Goal: Task Accomplishment & Management: Complete application form

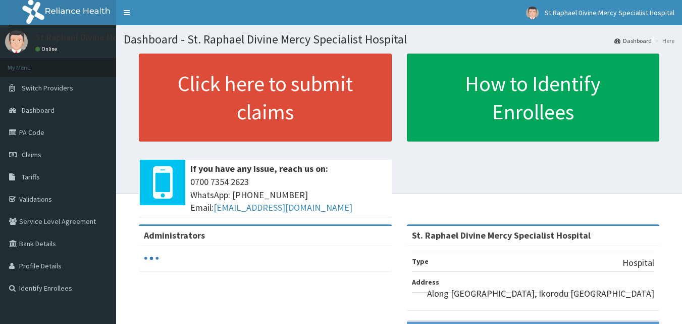
click at [43, 151] on link "Claims" at bounding box center [58, 154] width 116 height 22
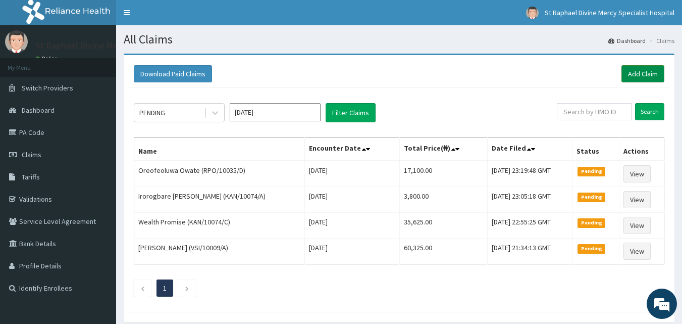
click at [638, 75] on link "Add Claim" at bounding box center [643, 73] width 43 height 17
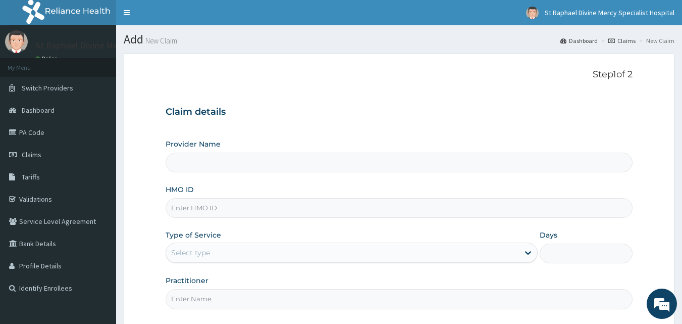
type input "St. Raphael Divine Mercy Specialist Hospital"
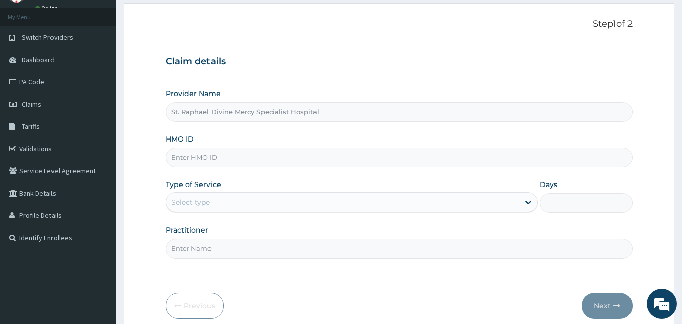
click at [260, 150] on input "HMO ID" at bounding box center [400, 157] width 468 height 20
type input "ltr/10002/a"
click at [248, 201] on div "Select type" at bounding box center [342, 202] width 353 height 16
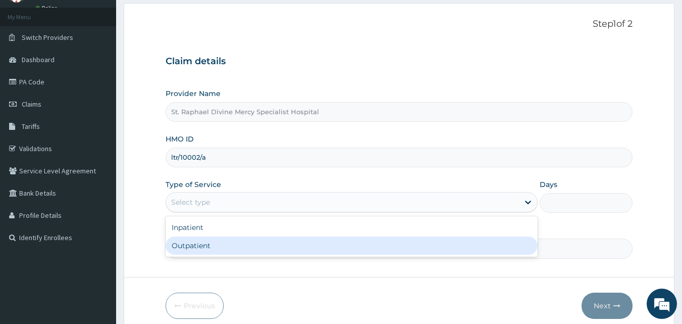
click at [223, 246] on div "Outpatient" at bounding box center [352, 245] width 372 height 18
type input "1"
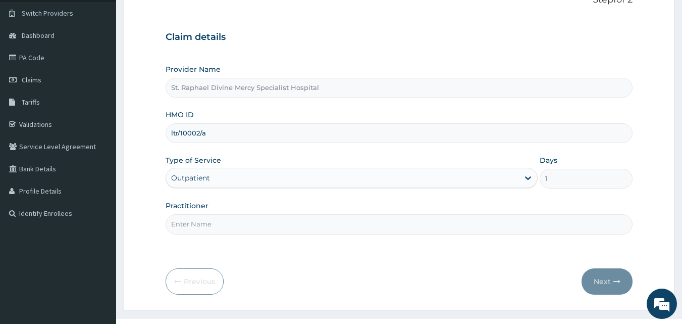
scroll to position [94, 0]
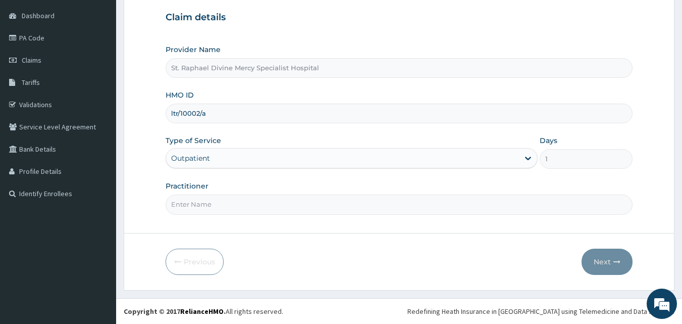
click at [211, 200] on input "Practitioner" at bounding box center [400, 204] width 468 height 20
type input "Dr. Alokolaro O."
click at [599, 264] on button "Next" at bounding box center [607, 261] width 51 height 26
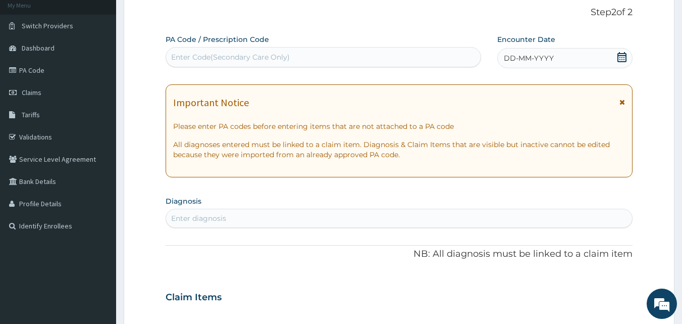
scroll to position [0, 0]
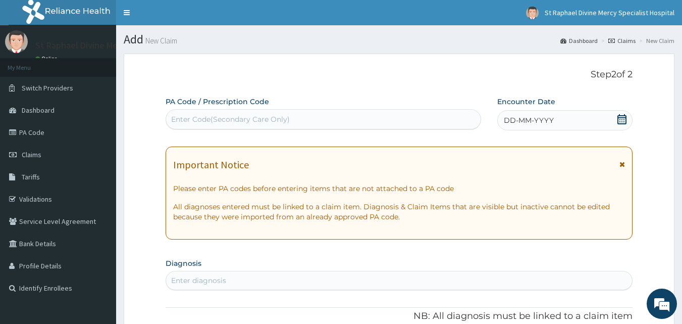
click at [283, 121] on div "Enter Code(Secondary Care Only)" at bounding box center [230, 119] width 119 height 10
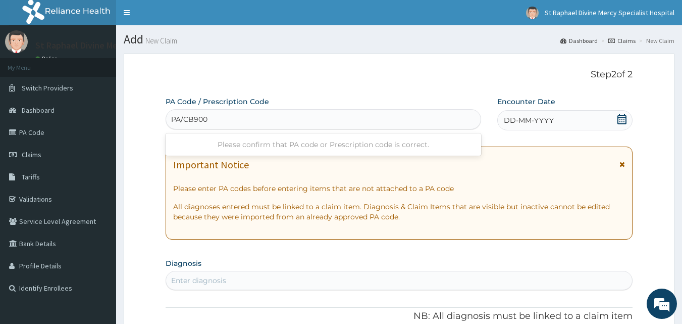
type input "PA/CB900A"
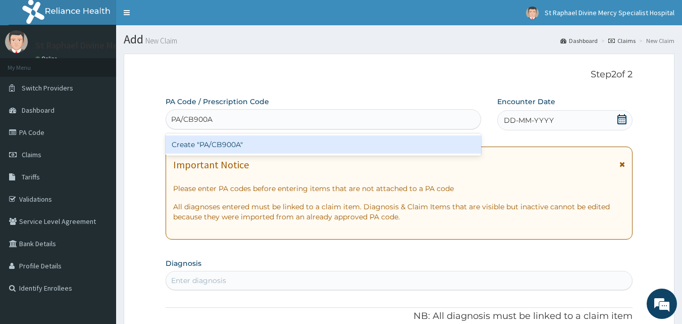
click at [259, 150] on div "Create "PA/CB900A"" at bounding box center [324, 144] width 316 height 18
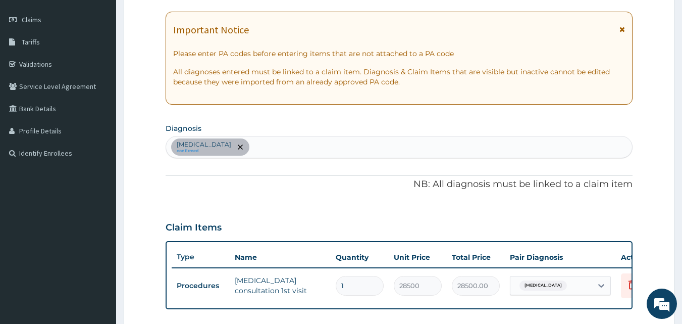
scroll to position [107, 0]
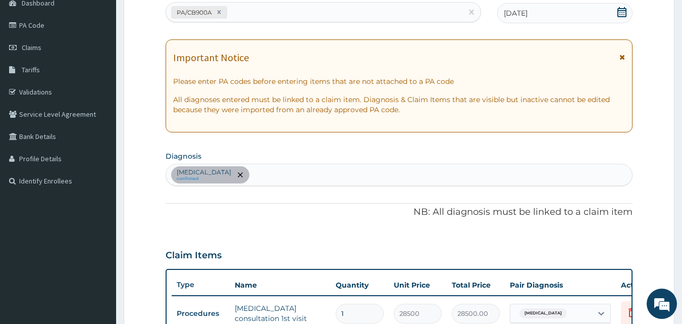
click at [448, 176] on div "Hypertensive heart disease confirmed" at bounding box center [399, 174] width 467 height 21
type input "p"
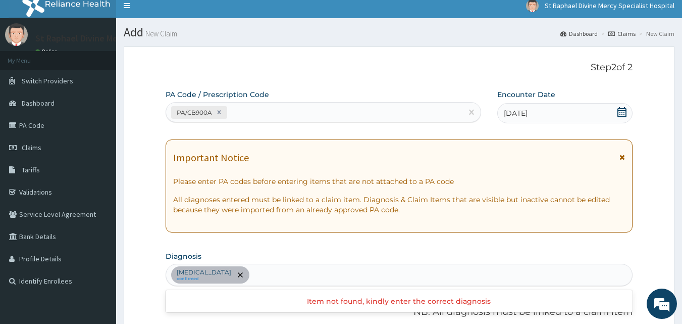
scroll to position [6, 0]
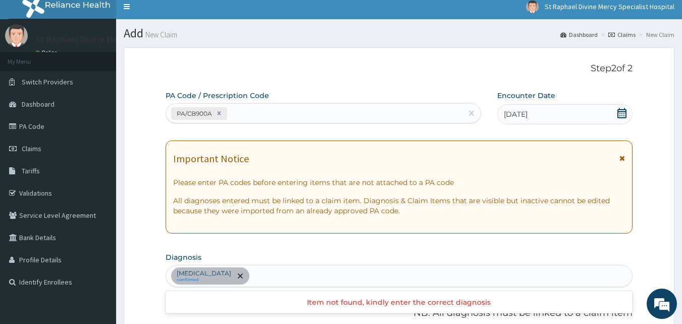
click at [405, 112] on div "PA/CB900A" at bounding box center [314, 113] width 297 height 17
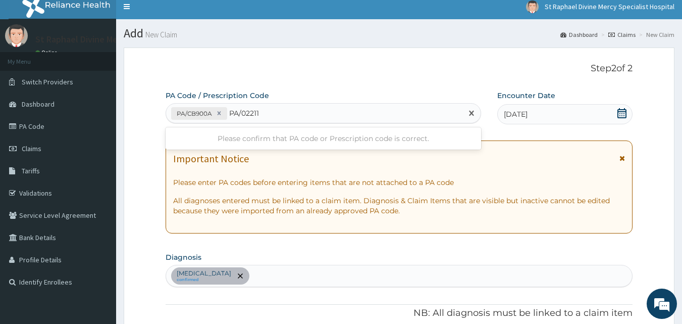
type input "PA/02211A"
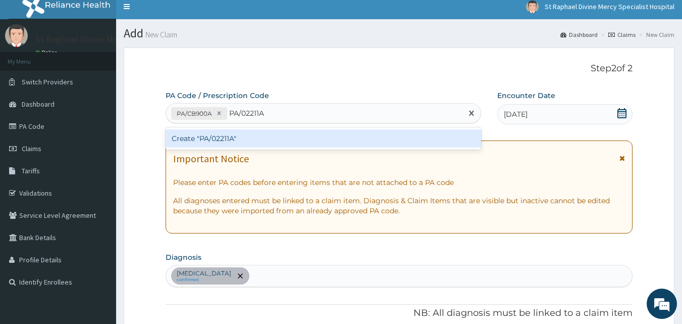
click at [281, 139] on div "Create "PA/02211A"" at bounding box center [324, 138] width 316 height 18
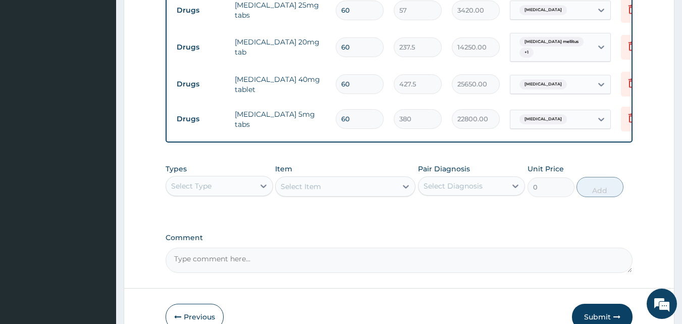
scroll to position [503, 0]
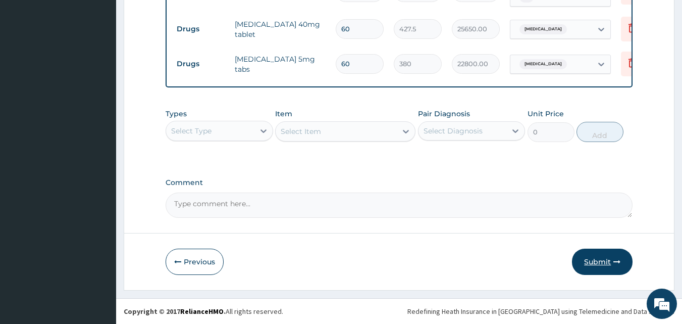
click at [597, 260] on button "Submit" at bounding box center [602, 261] width 61 height 26
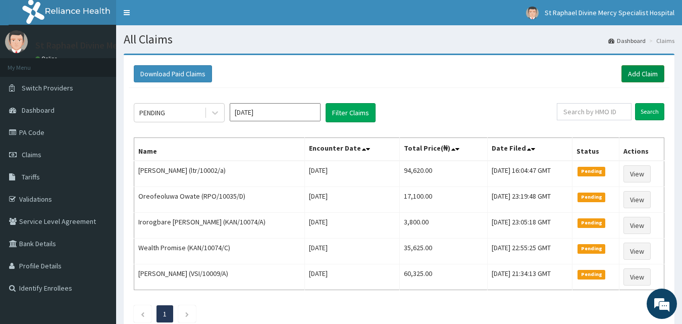
click at [650, 74] on link "Add Claim" at bounding box center [643, 73] width 43 height 17
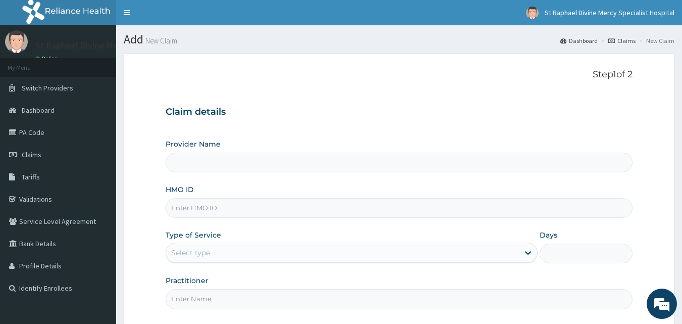
type input "St. Raphael Divine Mercy Specialist Hospital"
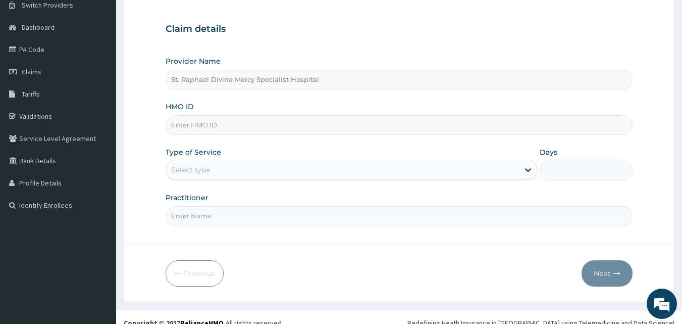
scroll to position [94, 0]
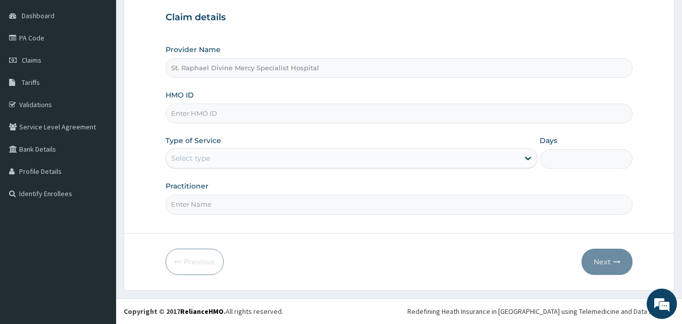
click at [254, 112] on input "HMO ID" at bounding box center [400, 114] width 468 height 20
type input "cya/10029/b"
click at [232, 157] on div "Select type" at bounding box center [342, 158] width 353 height 16
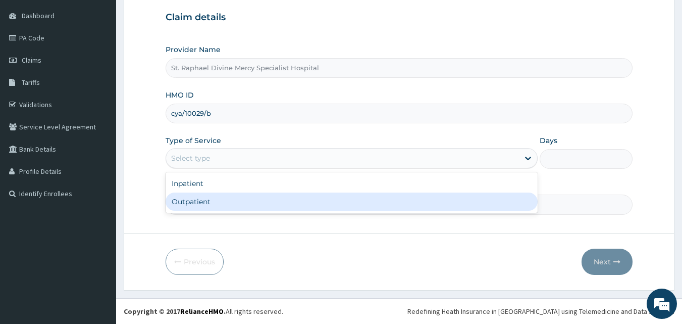
click at [216, 200] on div "Outpatient" at bounding box center [352, 201] width 372 height 18
type input "1"
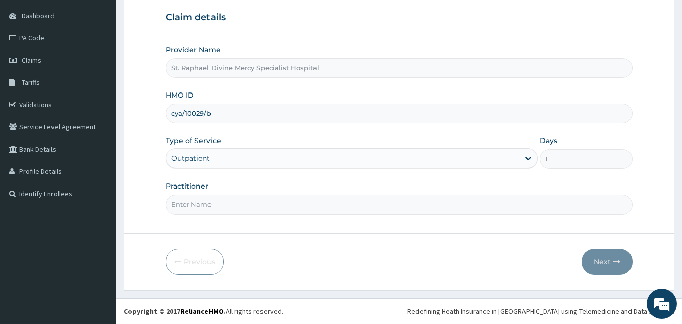
click at [210, 203] on input "Practitioner" at bounding box center [400, 204] width 468 height 20
type input "Dr. Alokolaro O."
click at [597, 263] on button "Next" at bounding box center [607, 261] width 51 height 26
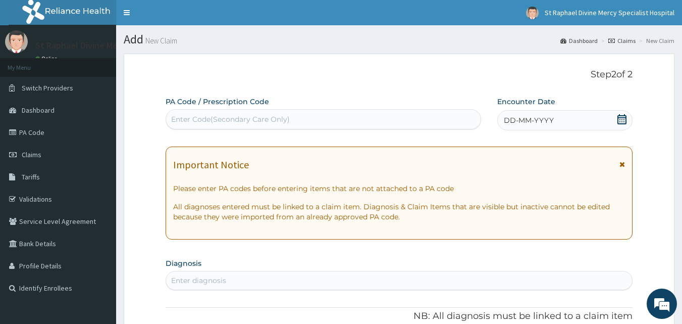
click at [288, 115] on div "Enter Code(Secondary Care Only)" at bounding box center [230, 119] width 119 height 10
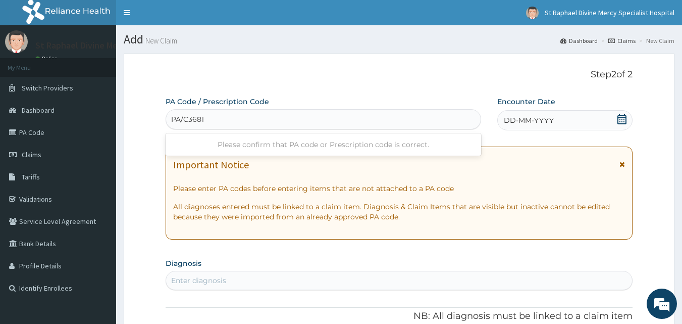
type input "PA/C36817"
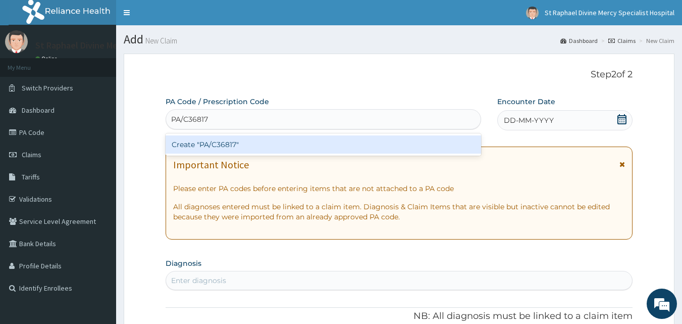
click at [250, 146] on div "Create "PA/C36817"" at bounding box center [324, 144] width 316 height 18
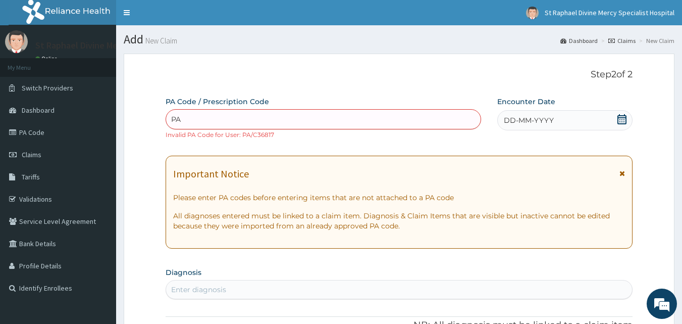
type input "P"
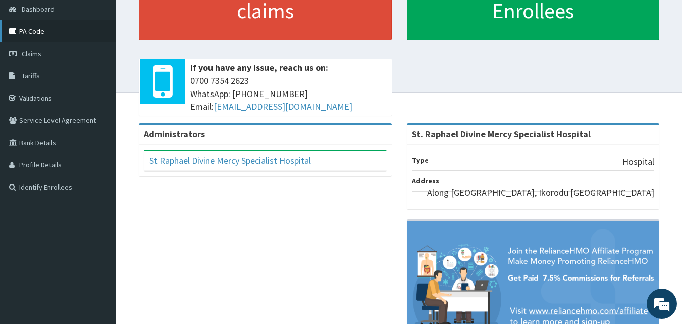
click at [36, 36] on link "PA Code" at bounding box center [58, 31] width 116 height 22
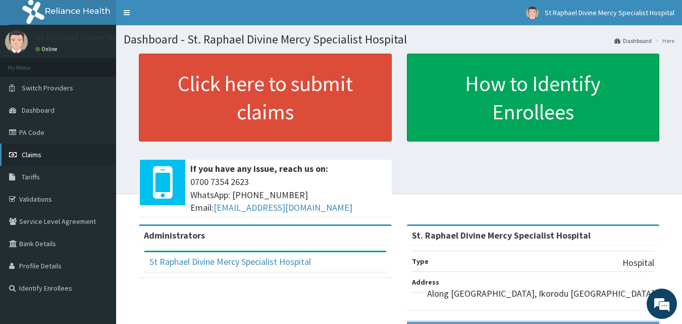
click at [33, 158] on span "Claims" at bounding box center [32, 154] width 20 height 9
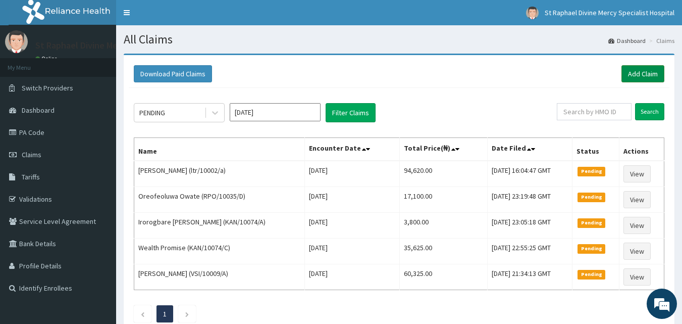
click at [634, 76] on link "Add Claim" at bounding box center [643, 73] width 43 height 17
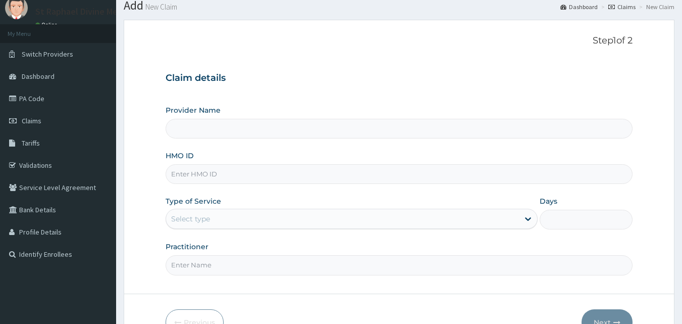
scroll to position [50, 0]
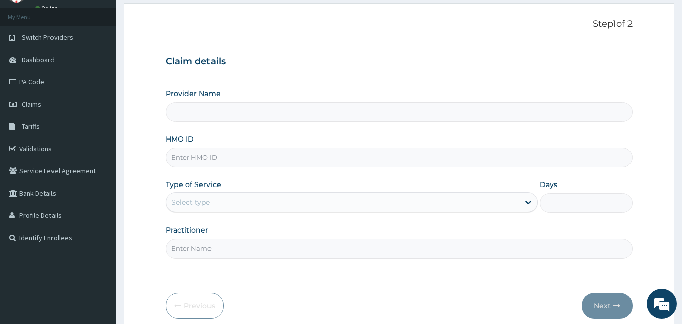
click at [316, 160] on input "HMO ID" at bounding box center [400, 157] width 468 height 20
type input "St. Raphael Divine Mercy Specialist Hospital"
paste input "cyu/10029/b"
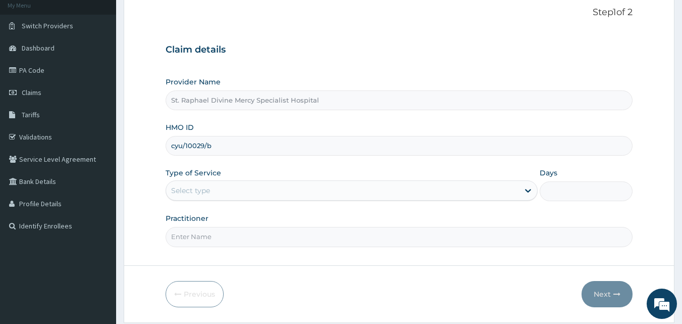
scroll to position [94, 0]
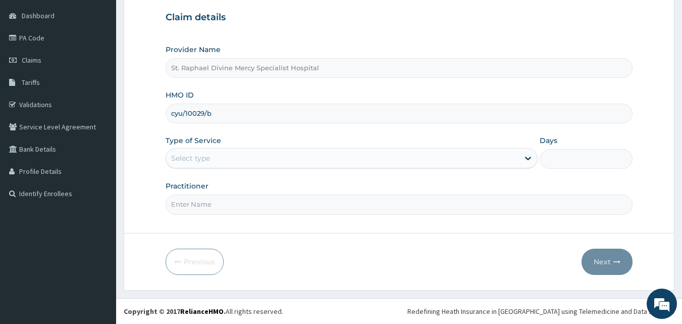
type input "cyu/10029/b"
click at [256, 157] on div "Select type" at bounding box center [342, 158] width 353 height 16
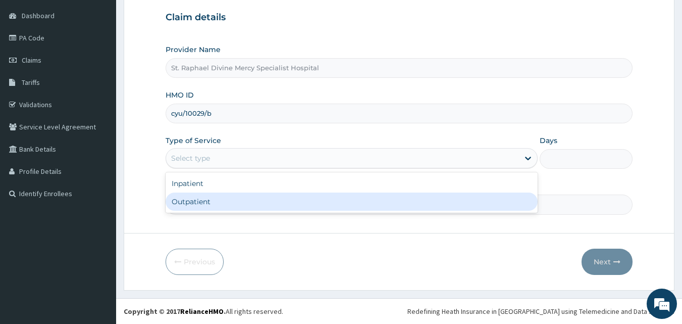
click at [221, 207] on div "Outpatient" at bounding box center [352, 201] width 372 height 18
type input "1"
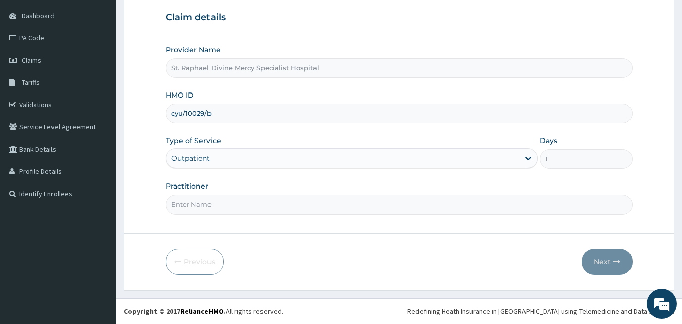
click at [219, 210] on input "Practitioner" at bounding box center [400, 204] width 468 height 20
type input "Dr. Alokolaro O."
click at [603, 259] on button "Next" at bounding box center [607, 261] width 51 height 26
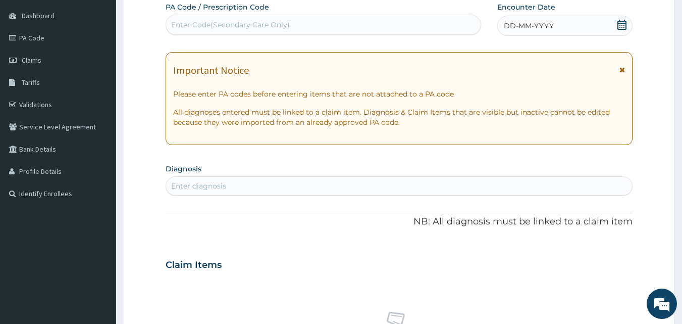
scroll to position [0, 0]
click at [248, 21] on div "Enter Code(Secondary Care Only)" at bounding box center [230, 25] width 119 height 10
paste input "PA/C36817"
type input "PA/C36817"
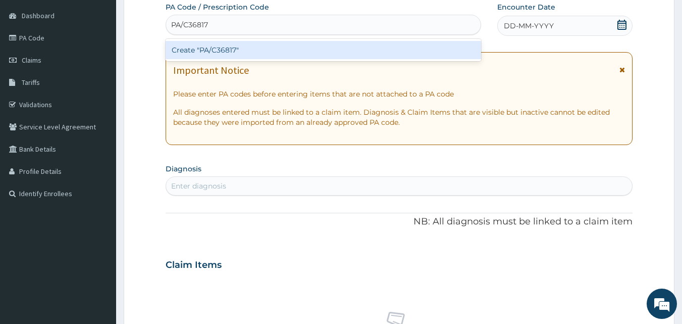
click at [251, 55] on div "Create "PA/C36817"" at bounding box center [324, 50] width 316 height 18
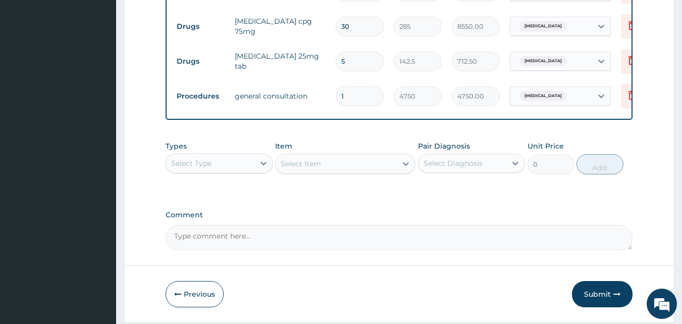
scroll to position [503, 0]
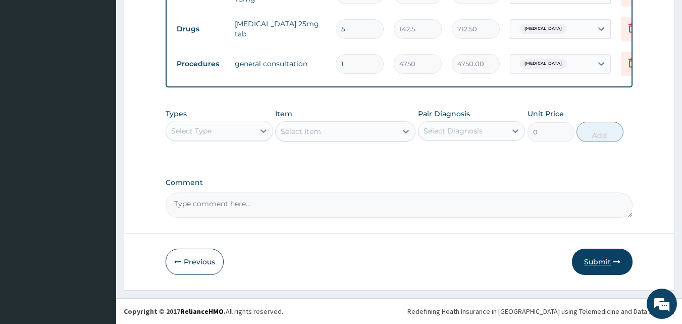
click at [600, 259] on button "Submit" at bounding box center [602, 261] width 61 height 26
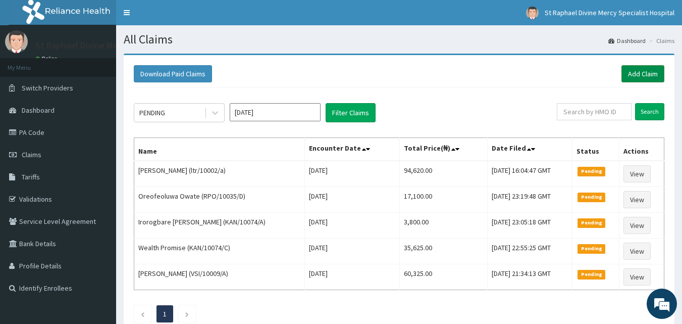
click at [639, 76] on link "Add Claim" at bounding box center [643, 73] width 43 height 17
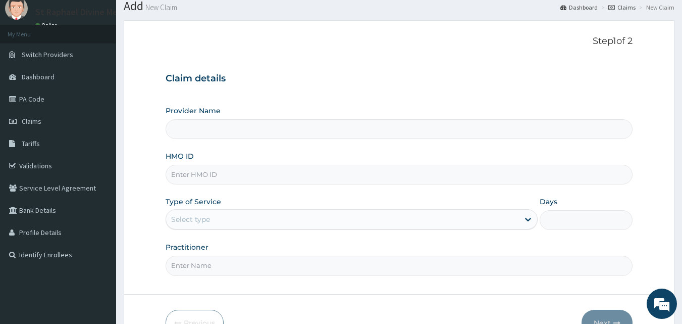
scroll to position [50, 0]
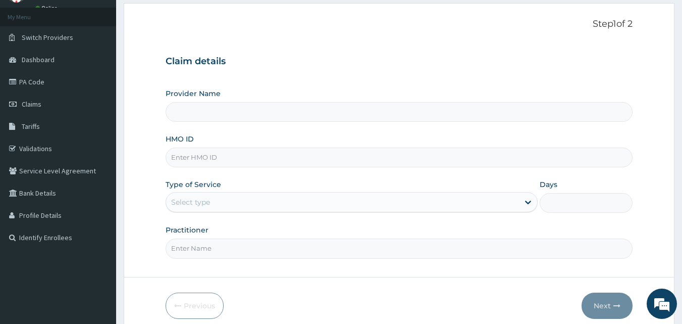
click at [318, 162] on input "HMO ID" at bounding box center [400, 157] width 468 height 20
type input "b"
type input "St. Raphael Divine Mercy Specialist Hospital"
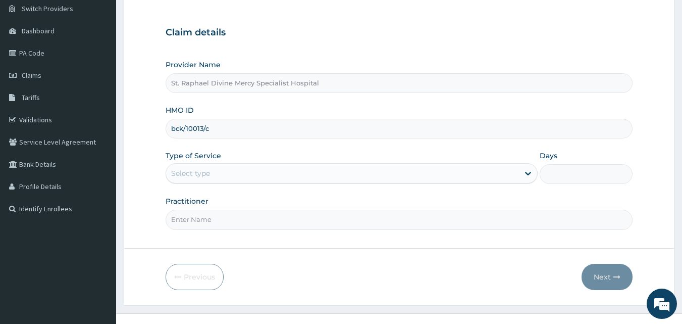
scroll to position [94, 0]
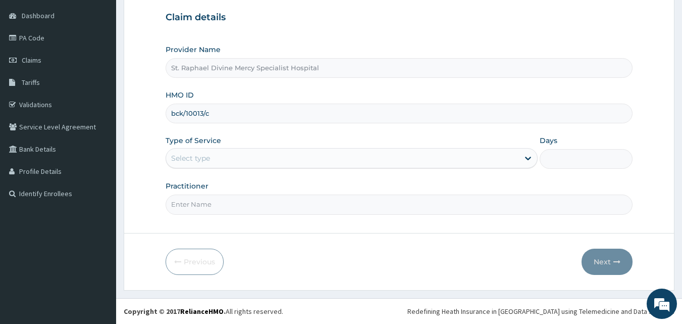
type input "bck/10013/c"
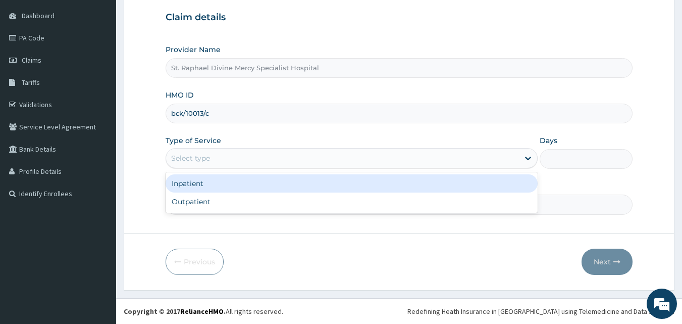
click at [314, 155] on div "Select type" at bounding box center [342, 158] width 353 height 16
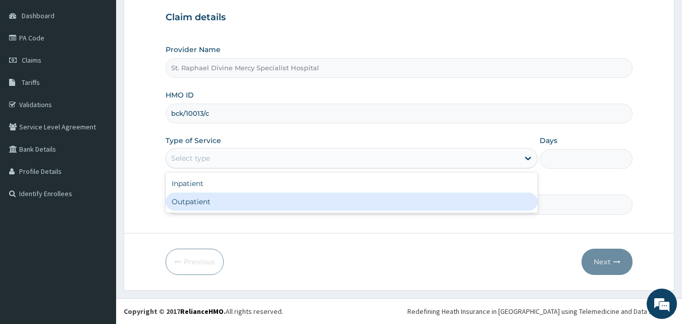
click at [256, 207] on div "Outpatient" at bounding box center [352, 201] width 372 height 18
type input "1"
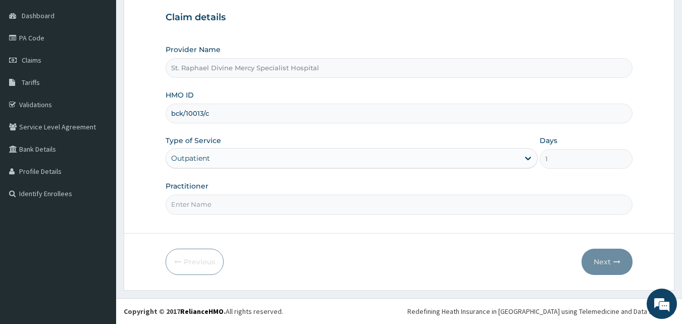
click at [331, 194] on div "Practitioner" at bounding box center [400, 197] width 468 height 33
click at [315, 208] on input "Practitioner" at bounding box center [400, 204] width 468 height 20
type input "Dr. Alokolaro O."
click at [600, 264] on button "Next" at bounding box center [607, 261] width 51 height 26
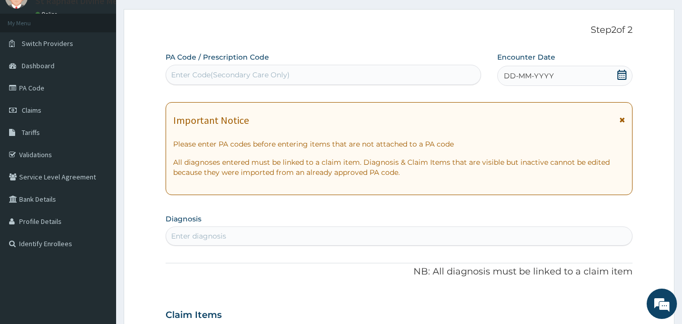
scroll to position [44, 0]
click at [624, 75] on icon at bounding box center [622, 75] width 10 height 10
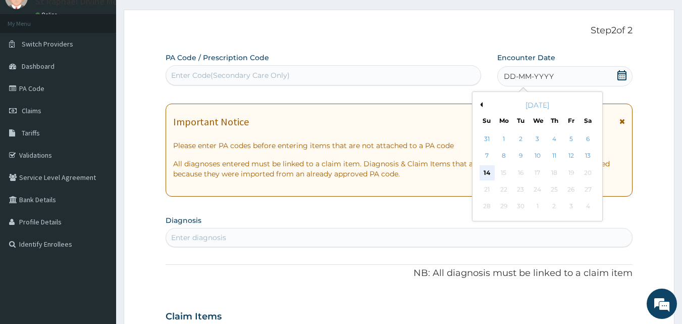
click at [481, 171] on div "14" at bounding box center [487, 172] width 15 height 15
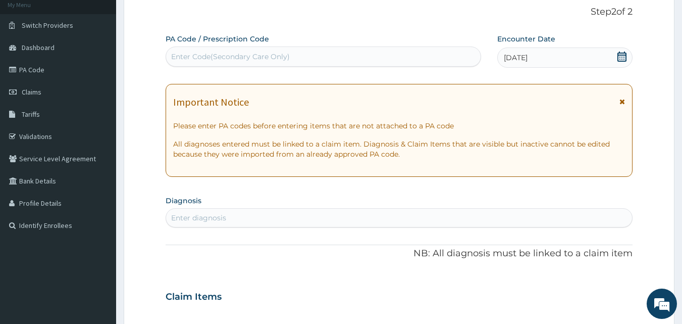
scroll to position [94, 0]
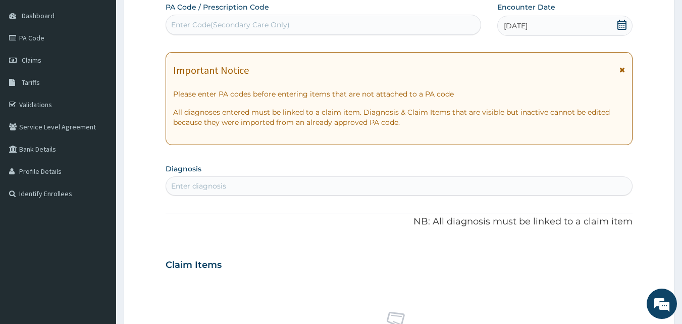
click at [286, 185] on div "Enter diagnosis" at bounding box center [399, 186] width 467 height 16
type input "malaria"
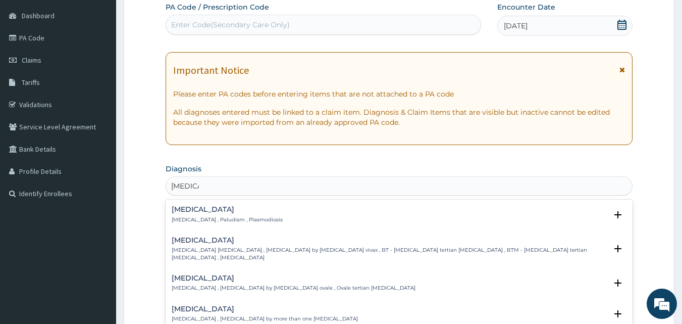
click at [223, 220] on p "Malaria , Paludism , Plasmodiosis" at bounding box center [227, 219] width 111 height 7
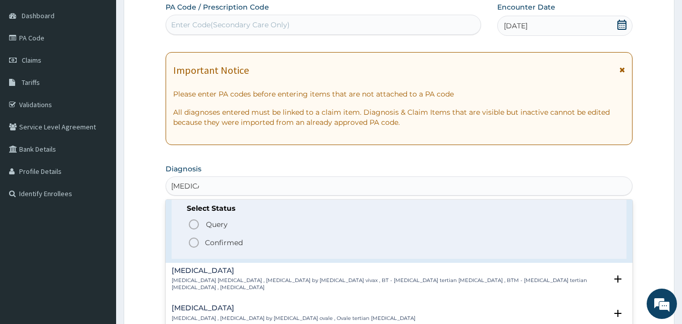
scroll to position [50, 0]
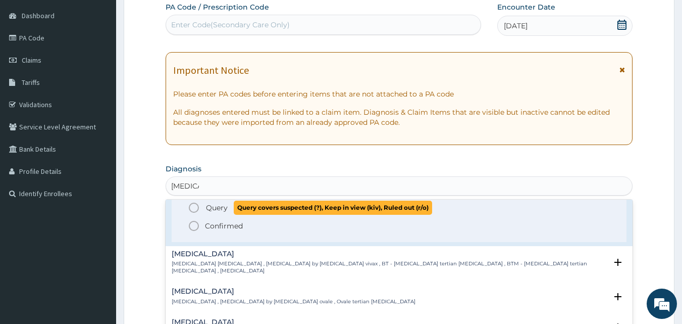
click at [196, 207] on icon "status option query" at bounding box center [194, 207] width 12 height 12
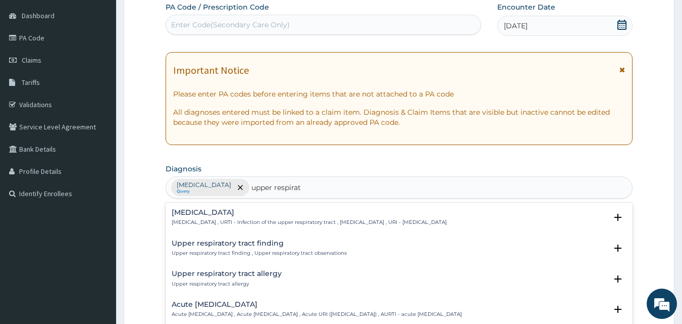
type input "upper respirato"
click at [252, 224] on p "Upper respiratory infection , URTI - Infection of the upper respiratory tract ,…" at bounding box center [309, 222] width 275 height 7
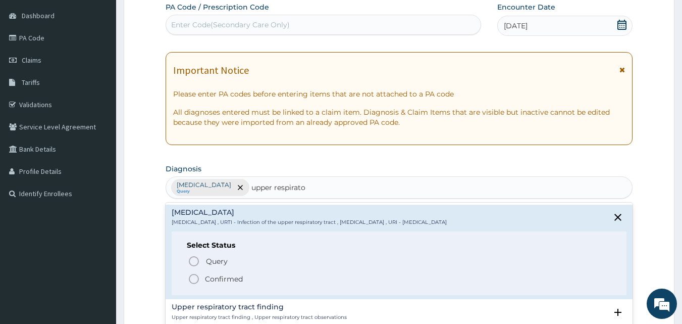
click at [195, 277] on icon "status option filled" at bounding box center [194, 279] width 12 height 12
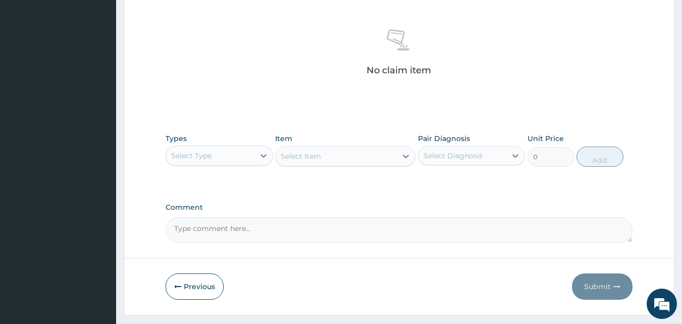
scroll to position [397, 0]
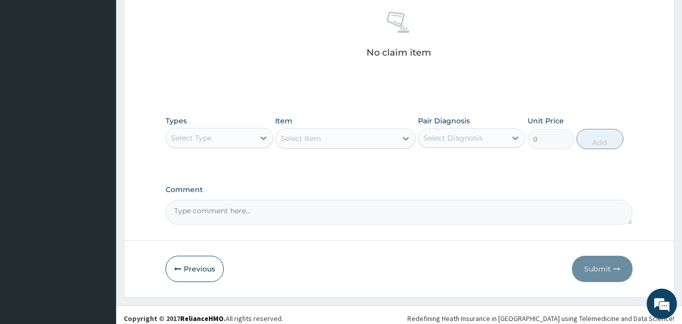
click at [224, 138] on div "Select Type" at bounding box center [210, 138] width 88 height 16
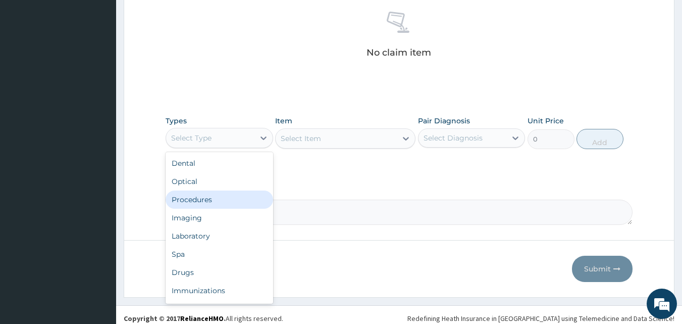
click at [223, 199] on div "Procedures" at bounding box center [220, 199] width 108 height 18
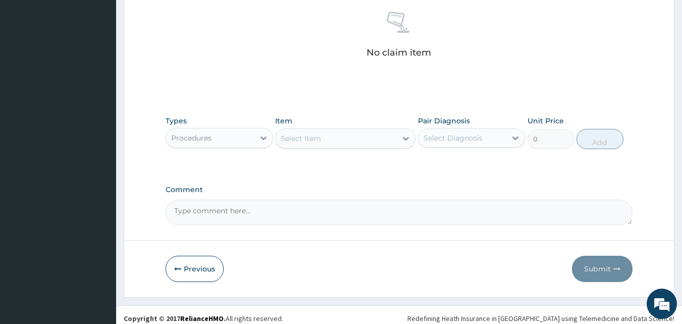
click at [344, 141] on div "Select Item" at bounding box center [336, 138] width 121 height 16
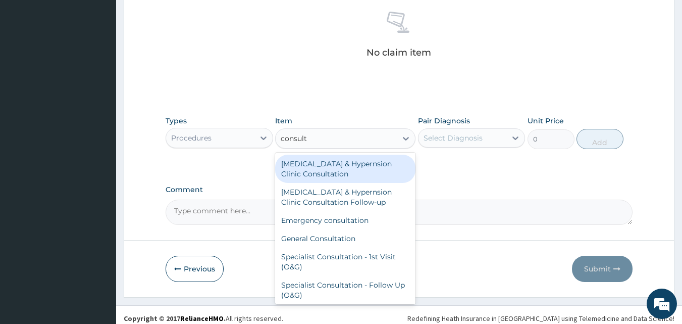
type input "consulta"
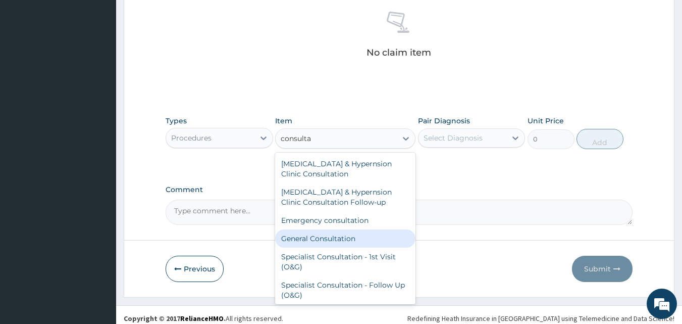
click at [318, 235] on div "General Consultation" at bounding box center [345, 238] width 140 height 18
type input "4750"
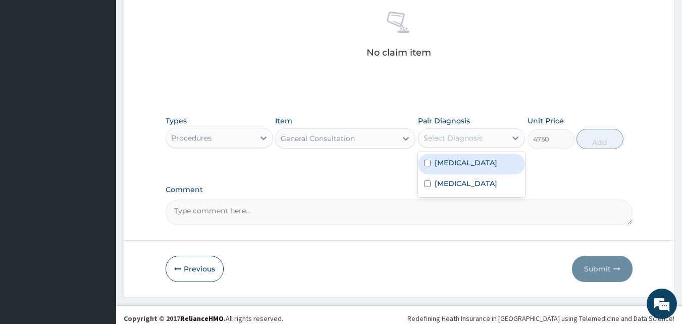
click at [462, 141] on div "Select Diagnosis" at bounding box center [453, 138] width 59 height 10
click at [429, 161] on input "checkbox" at bounding box center [427, 163] width 7 height 7
checkbox input "true"
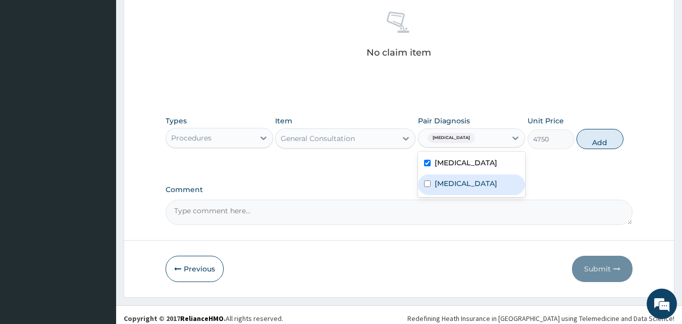
click at [429, 187] on input "checkbox" at bounding box center [427, 183] width 7 height 7
checkbox input "true"
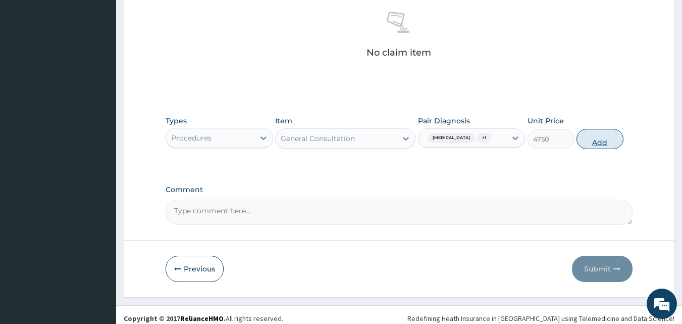
click at [603, 145] on button "Add" at bounding box center [600, 139] width 47 height 20
type input "0"
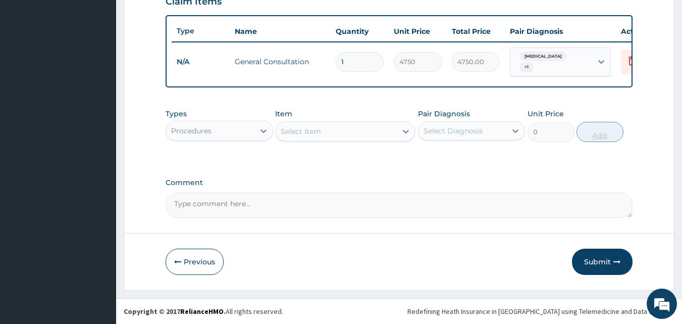
scroll to position [364, 0]
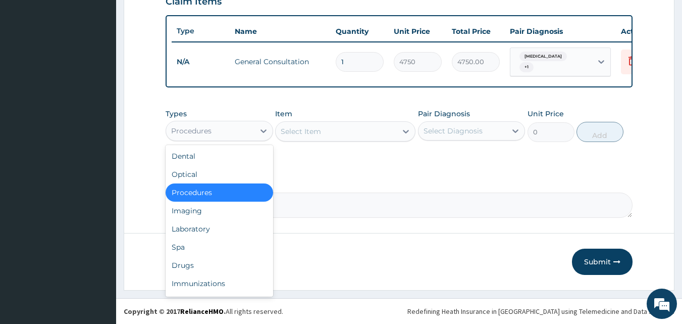
click at [242, 131] on div "Procedures" at bounding box center [210, 131] width 88 height 16
click at [209, 267] on div "Drugs" at bounding box center [220, 265] width 108 height 18
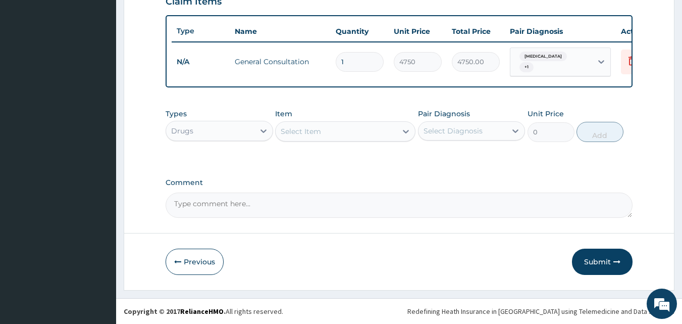
click at [339, 133] on div "Select Item" at bounding box center [336, 131] width 121 height 16
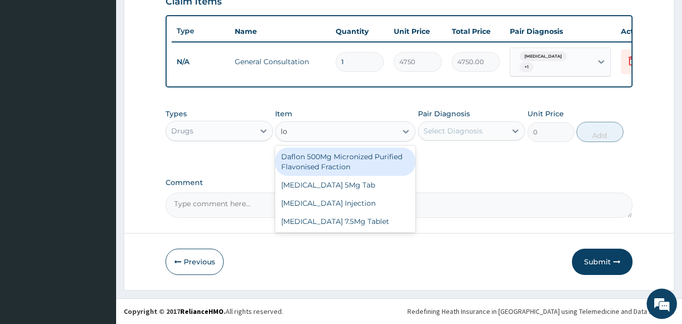
type input "l"
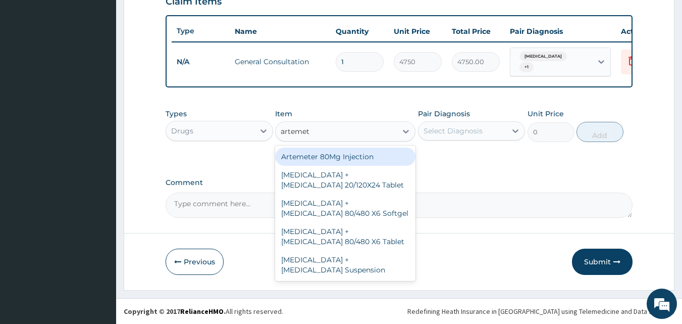
type input "artemeth"
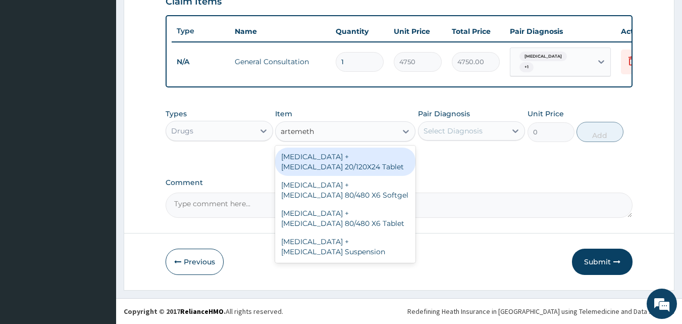
click at [336, 160] on div "Artemether + Lumefantrine 20/120X24 Tablet" at bounding box center [345, 161] width 140 height 28
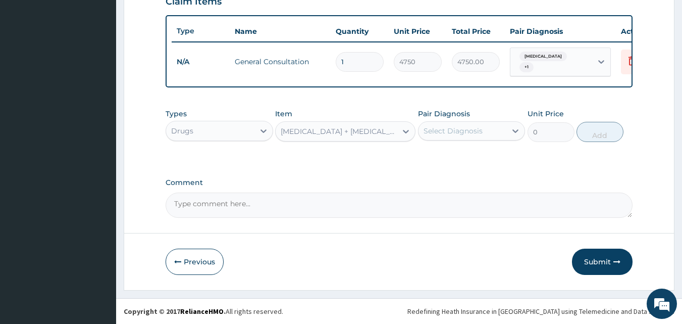
type input "3800"
click at [450, 131] on div "Select Diagnosis" at bounding box center [453, 131] width 59 height 10
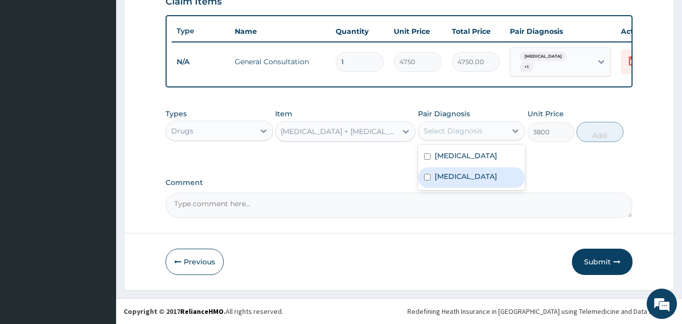
click at [430, 185] on div "Upper respiratory infection" at bounding box center [472, 177] width 108 height 21
checkbox input "true"
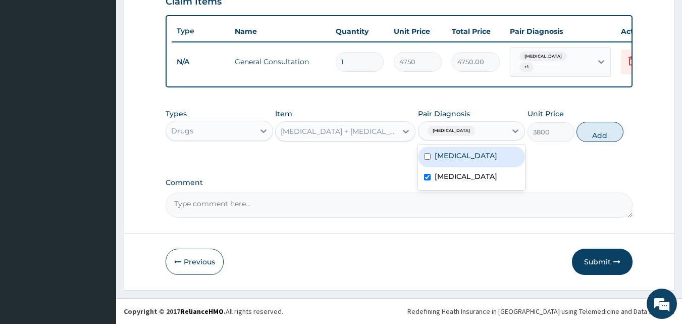
click at [429, 153] on input "checkbox" at bounding box center [427, 156] width 7 height 7
checkbox input "true"
click at [592, 142] on button "Add" at bounding box center [600, 132] width 47 height 20
type input "0"
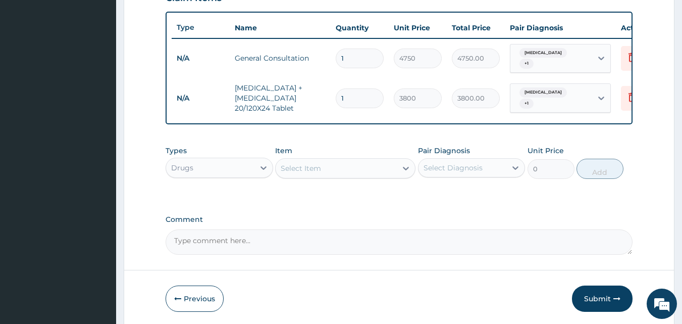
click at [341, 169] on div "Select Item" at bounding box center [336, 168] width 121 height 16
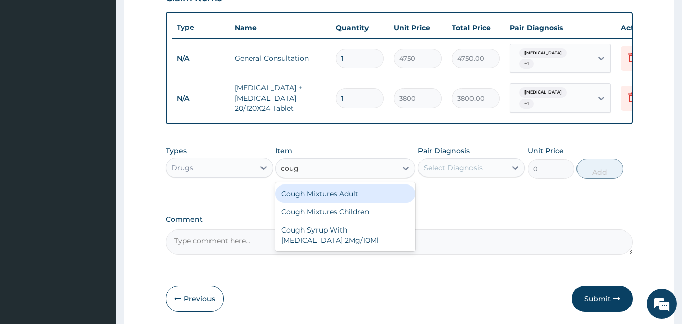
type input "cough"
click at [337, 196] on div "Cough Mixtures Adult" at bounding box center [345, 193] width 140 height 18
type input "2375"
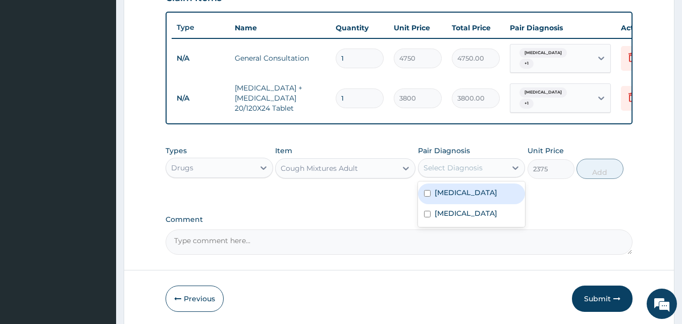
click at [464, 171] on div "Select Diagnosis" at bounding box center [453, 168] width 59 height 10
click at [424, 195] on input "checkbox" at bounding box center [427, 193] width 7 height 7
checkbox input "true"
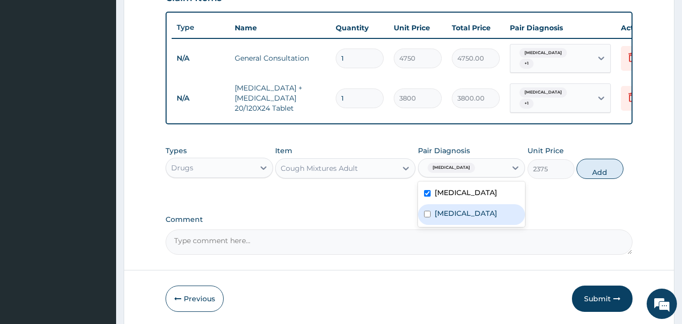
click at [426, 217] on input "checkbox" at bounding box center [427, 214] width 7 height 7
checkbox input "true"
click at [607, 178] on button "Add" at bounding box center [600, 169] width 47 height 20
type input "0"
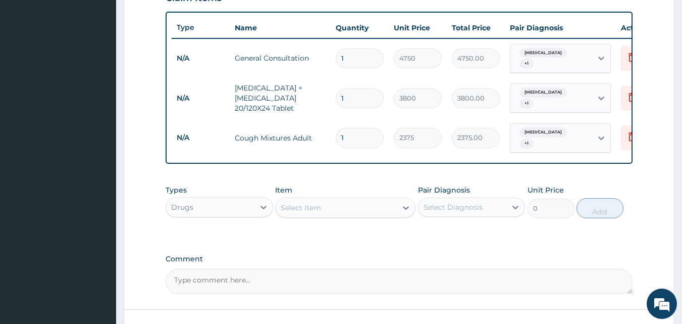
scroll to position [415, 0]
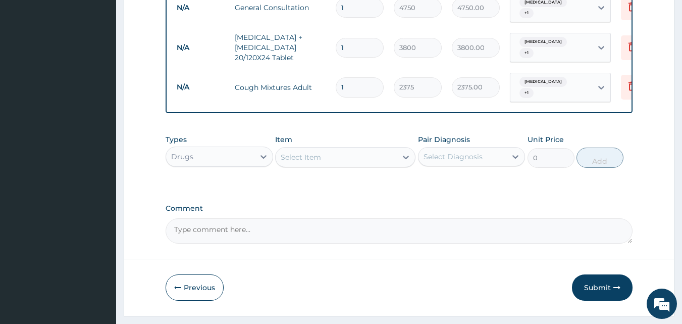
click at [322, 147] on div "Select Item" at bounding box center [345, 157] width 140 height 20
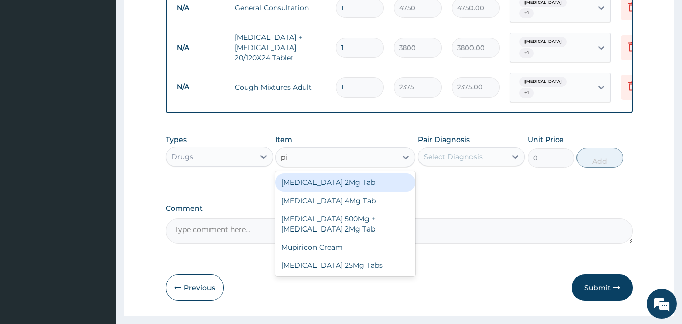
type input "p"
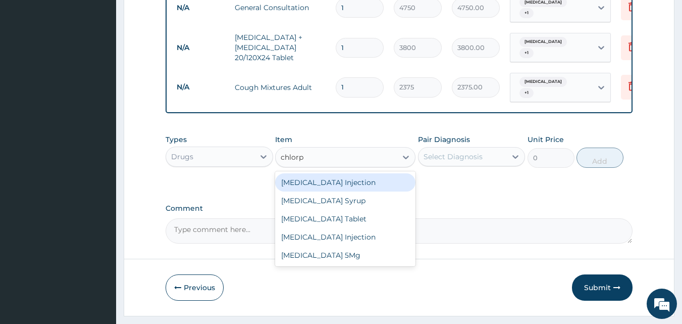
type input "chlorph"
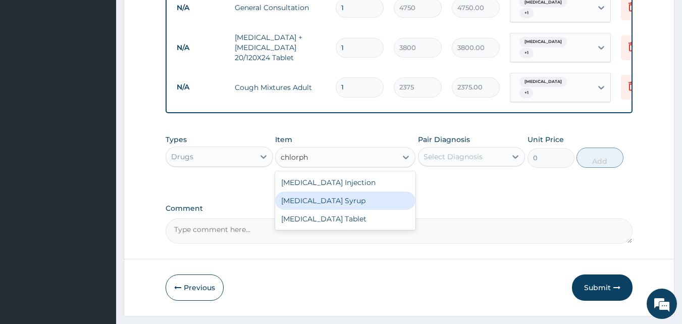
click at [336, 198] on div "Chlorpheniramine Syrup" at bounding box center [345, 200] width 140 height 18
type input "1900"
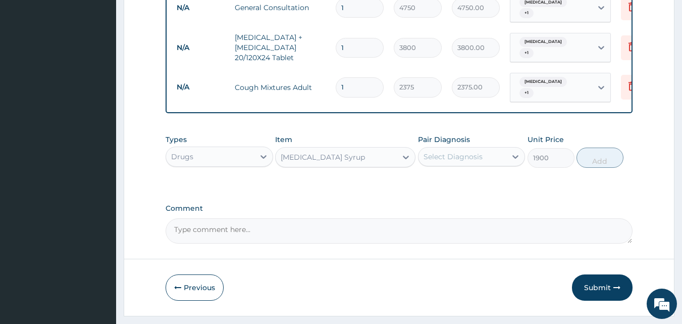
click at [457, 154] on div "Select Diagnosis" at bounding box center [453, 156] width 59 height 10
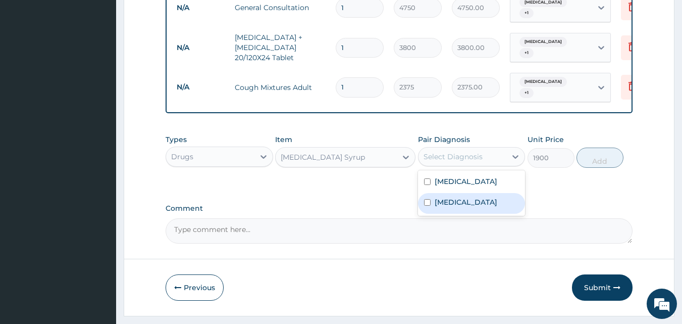
click at [427, 206] on input "checkbox" at bounding box center [427, 202] width 7 height 7
checkbox input "true"
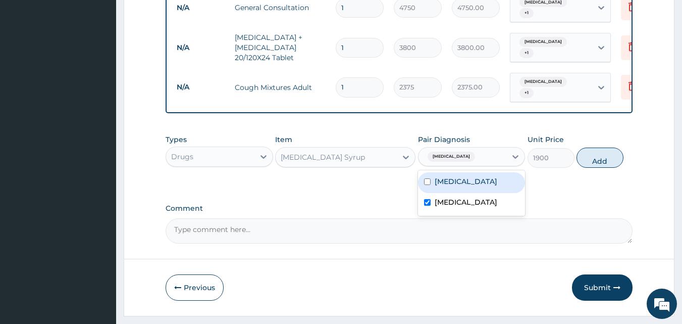
click at [427, 179] on input "checkbox" at bounding box center [427, 181] width 7 height 7
checkbox input "true"
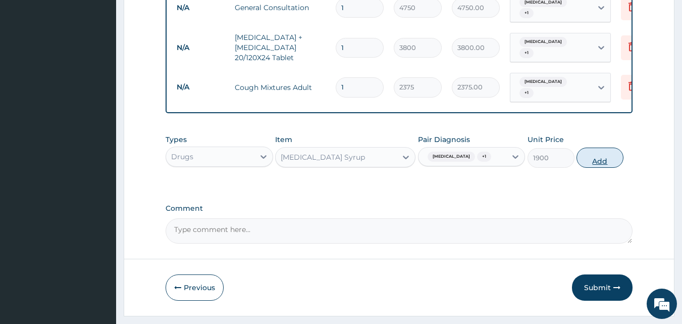
click at [600, 168] on button "Add" at bounding box center [600, 157] width 47 height 20
type input "0"
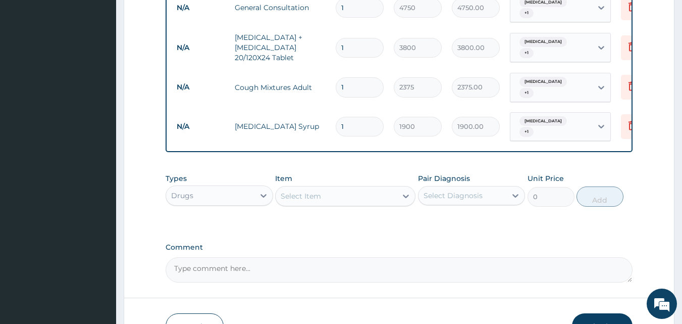
click at [343, 200] on div "Select Item" at bounding box center [336, 196] width 121 height 16
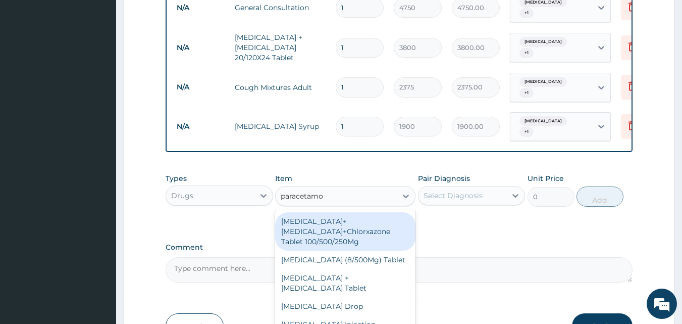
type input "paracetamol"
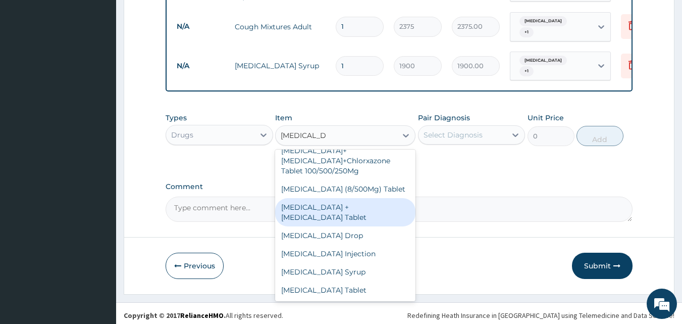
scroll to position [478, 0]
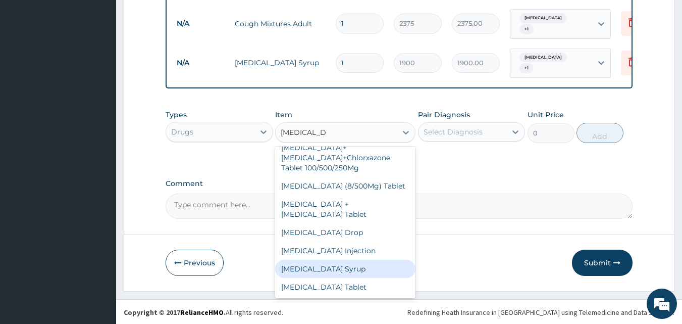
click at [329, 263] on div "Paracetamol Syrup" at bounding box center [345, 269] width 140 height 18
type input "1140"
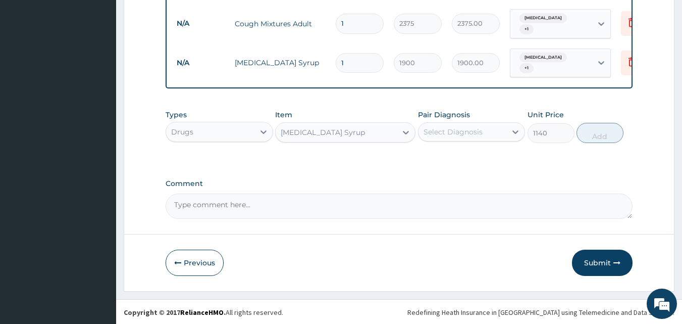
click at [452, 127] on div "Select Diagnosis" at bounding box center [453, 132] width 59 height 10
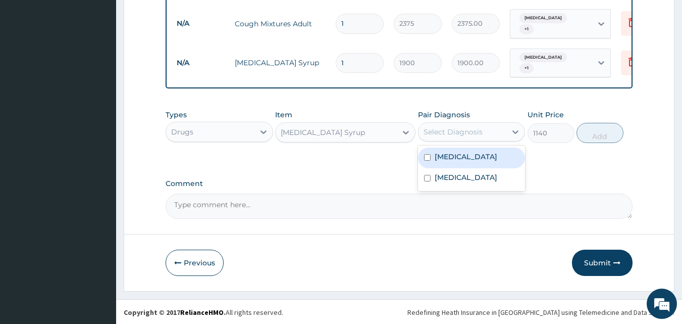
click at [428, 157] on input "checkbox" at bounding box center [427, 157] width 7 height 7
checkbox input "true"
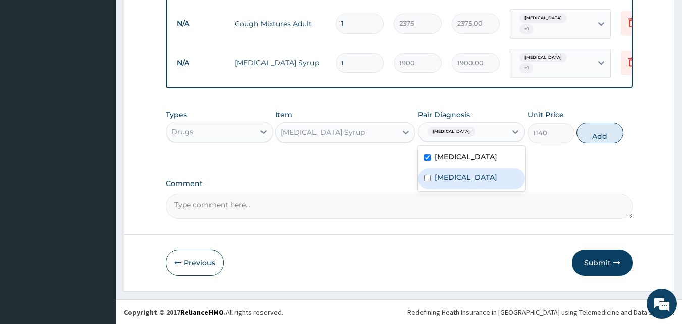
click at [427, 181] on input "checkbox" at bounding box center [427, 178] width 7 height 7
checkbox input "true"
click at [596, 137] on button "Add" at bounding box center [600, 133] width 47 height 20
type input "0"
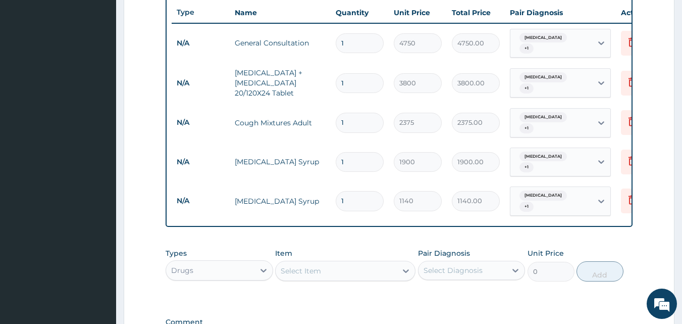
scroll to position [377, 0]
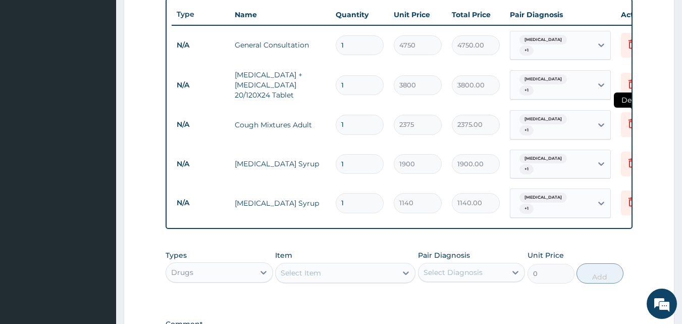
click at [630, 121] on icon at bounding box center [632, 123] width 12 height 12
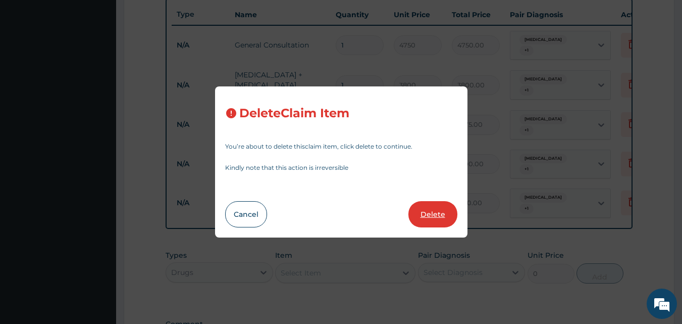
click at [436, 212] on button "Delete" at bounding box center [432, 214] width 49 height 26
type input "1900"
type input "1900.00"
type input "1140"
type input "1140.00"
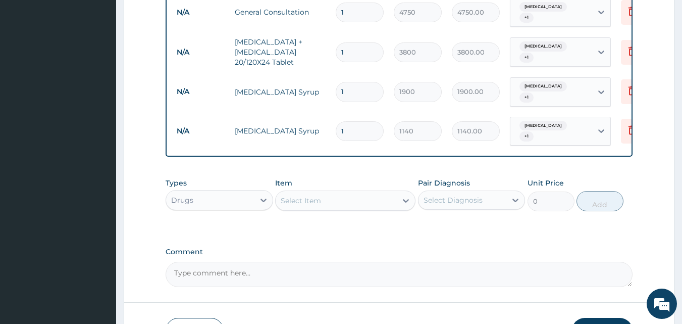
scroll to position [428, 0]
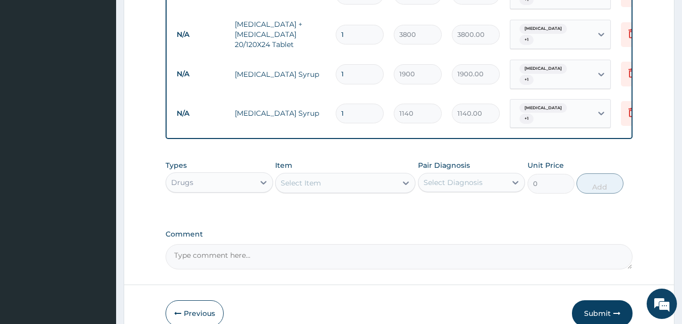
click at [340, 187] on div "Select Item" at bounding box center [336, 183] width 121 height 16
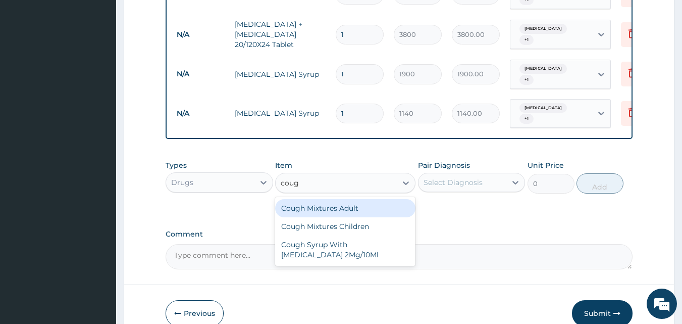
type input "cough"
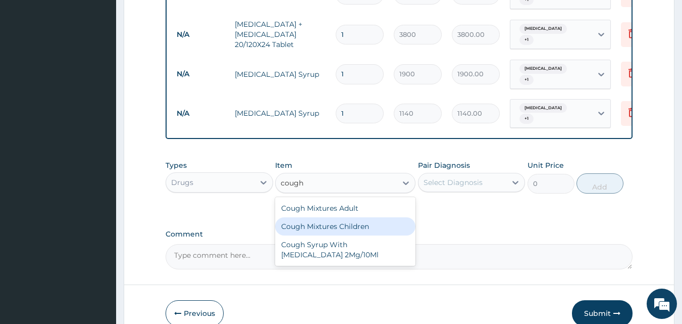
click at [350, 229] on div "Cough Mixtures Children" at bounding box center [345, 226] width 140 height 18
type input "2375"
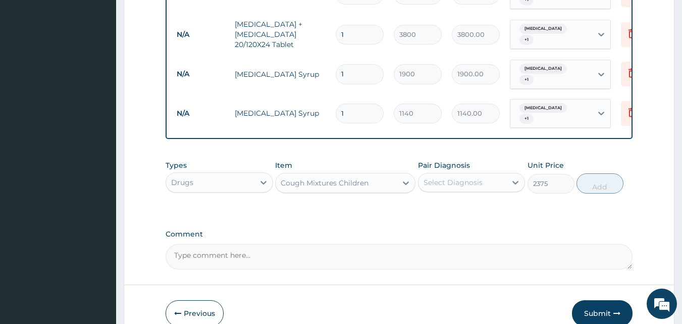
click at [449, 176] on div "Select Diagnosis" at bounding box center [463, 182] width 88 height 16
click at [427, 209] on input "checkbox" at bounding box center [427, 207] width 7 height 7
checkbox input "true"
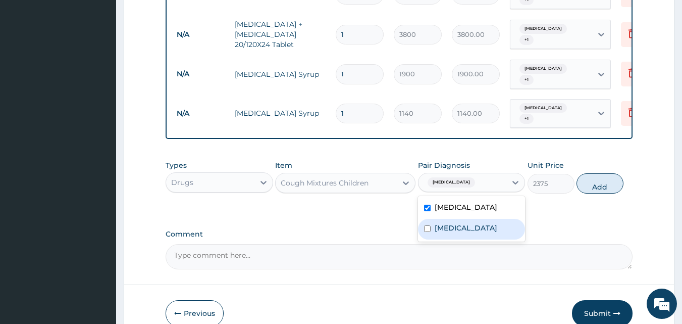
click at [426, 229] on input "checkbox" at bounding box center [427, 228] width 7 height 7
checkbox input "true"
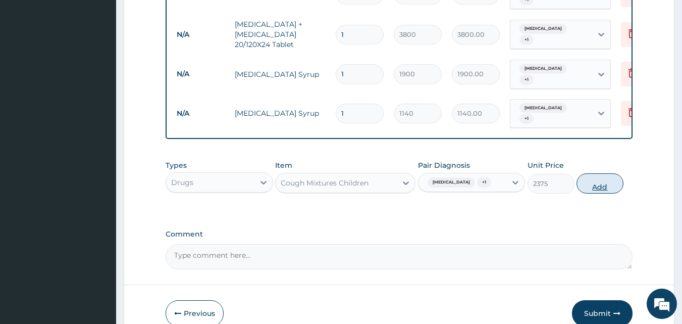
click at [602, 188] on button "Add" at bounding box center [600, 183] width 47 height 20
type input "0"
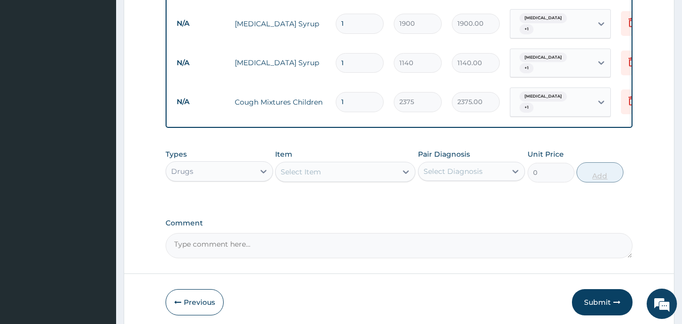
scroll to position [513, 0]
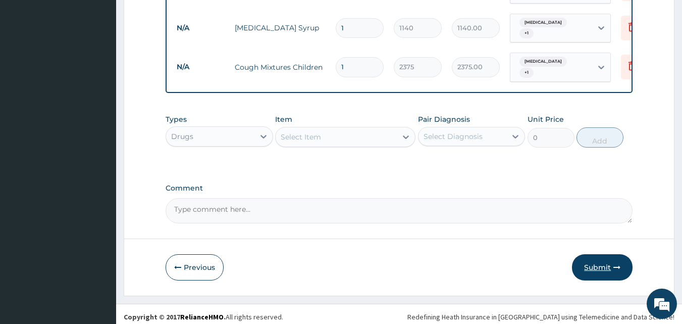
click at [600, 262] on button "Submit" at bounding box center [602, 267] width 61 height 26
